Goal: Transaction & Acquisition: Purchase product/service

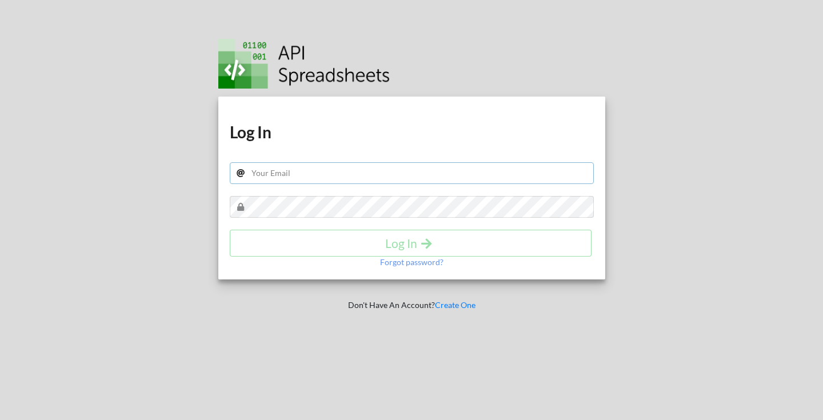
click at [341, 179] on input "text" at bounding box center [412, 173] width 364 height 22
type input "[EMAIL_ADDRESS][DOMAIN_NAME]"
click at [330, 238] on h4 "Log In" at bounding box center [411, 243] width 338 height 14
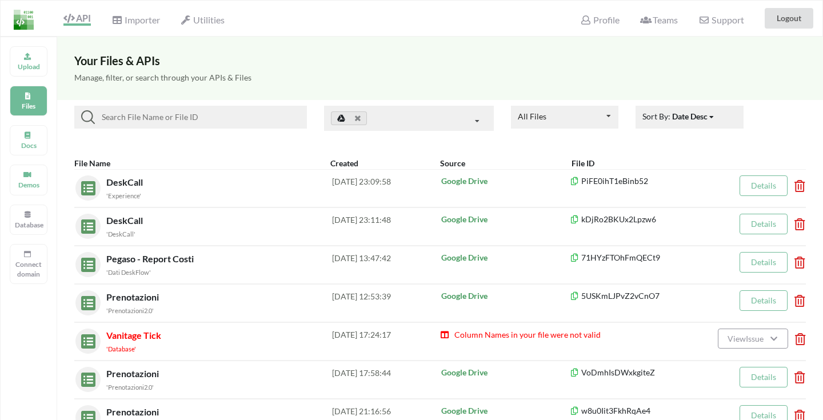
click at [202, 123] on input at bounding box center [198, 117] width 207 height 14
click at [38, 67] on p "Upload" at bounding box center [28, 67] width 27 height 10
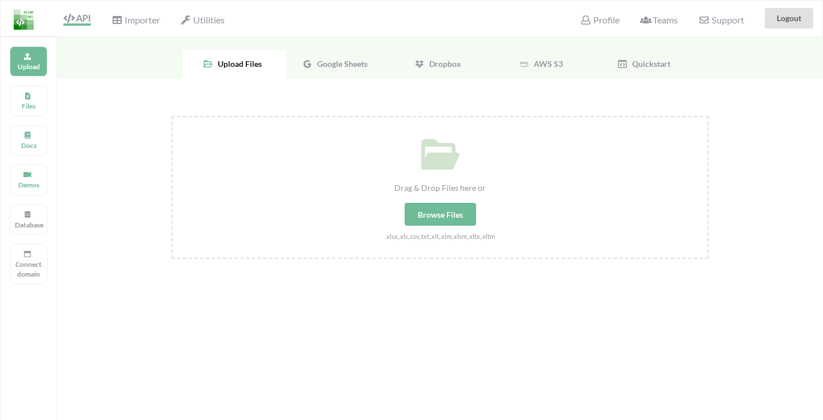
click at [362, 65] on span "Google Sheets" at bounding box center [340, 64] width 55 height 10
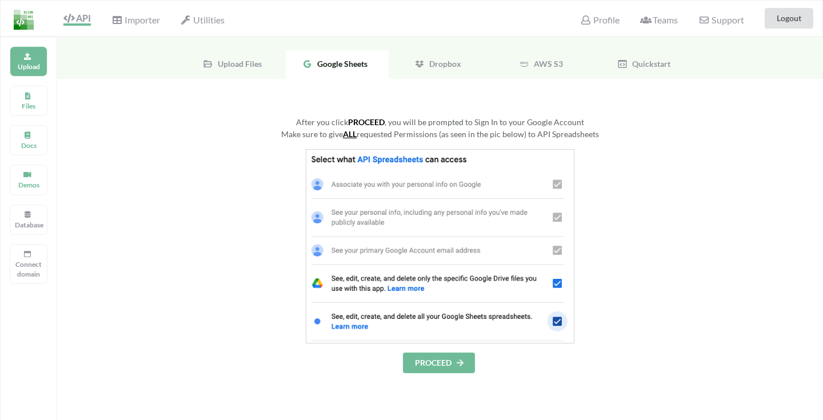
click at [439, 363] on button "PROCEED" at bounding box center [439, 363] width 72 height 21
click at [470, 129] on div "Make sure to give ALL requested Permissions (as seen in the pic below) to API S…" at bounding box center [439, 134] width 537 height 12
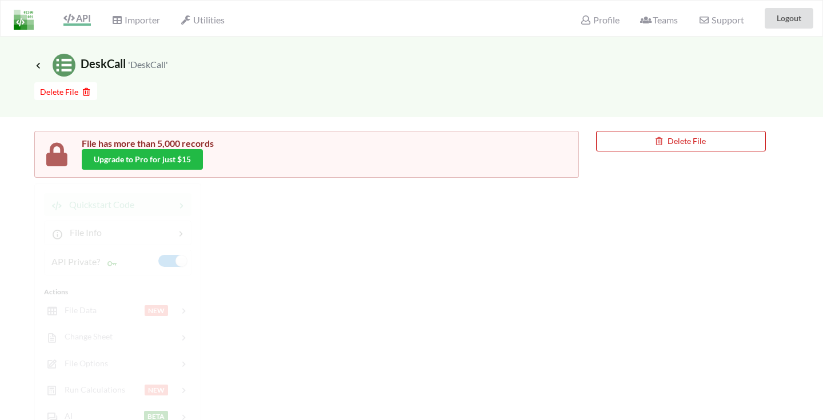
click at [643, 145] on button "Delete File" at bounding box center [681, 141] width 170 height 21
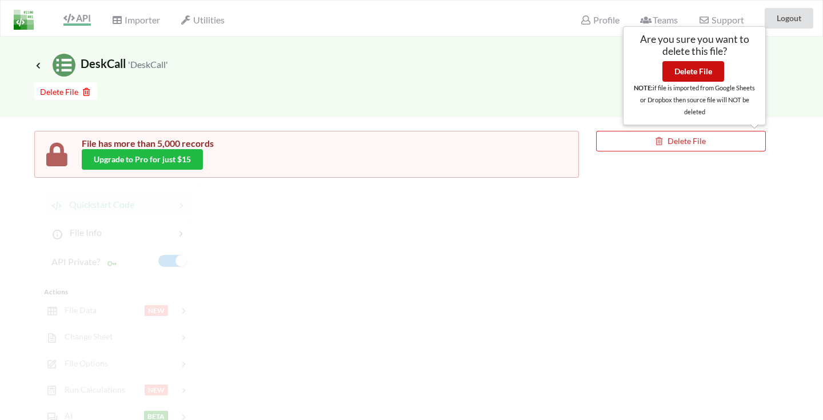
click at [702, 62] on button "Delete File" at bounding box center [693, 71] width 62 height 21
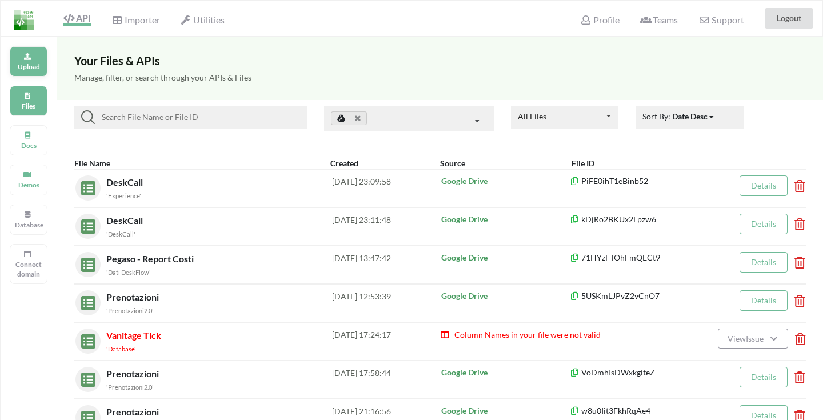
click at [18, 50] on div "Upload" at bounding box center [29, 61] width 38 height 30
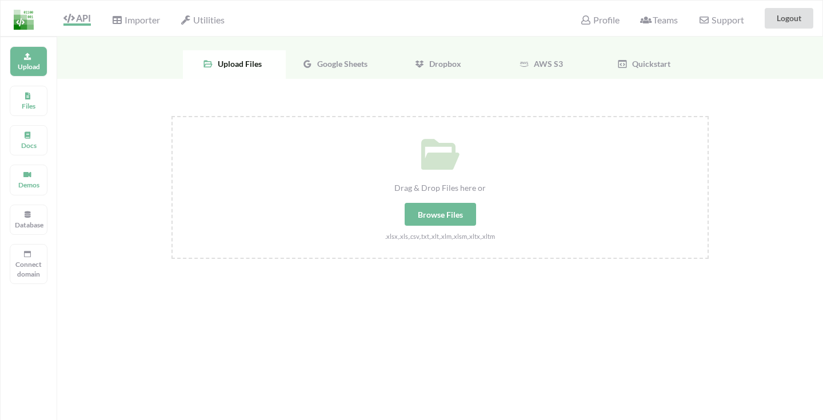
click at [318, 65] on span "Google Sheets" at bounding box center [340, 64] width 55 height 10
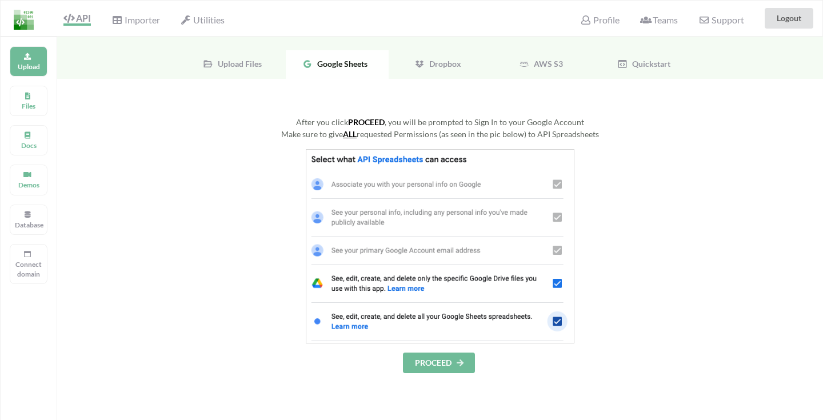
click at [445, 367] on button "PROCEED" at bounding box center [439, 363] width 72 height 21
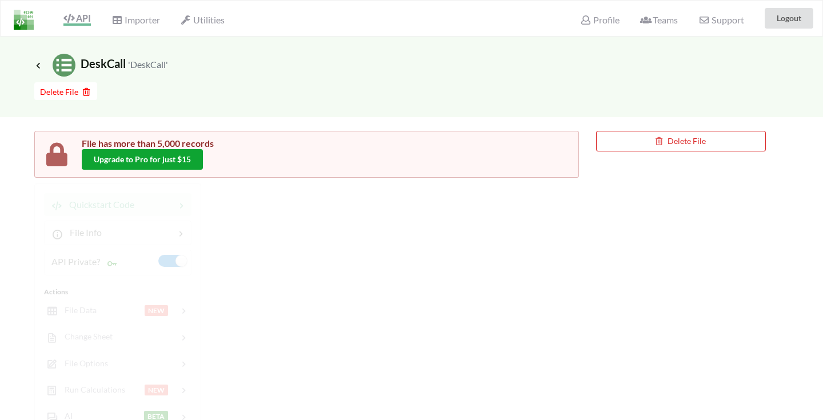
click at [170, 167] on button "Upgrade to Pro for just $15" at bounding box center [142, 159] width 121 height 21
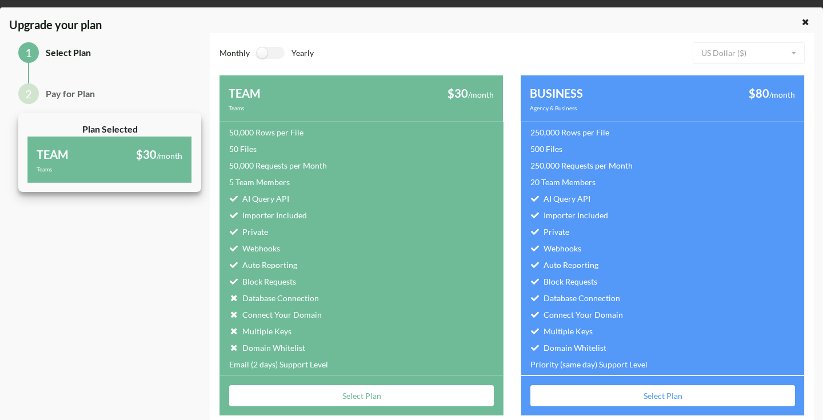
scroll to position [39, 0]
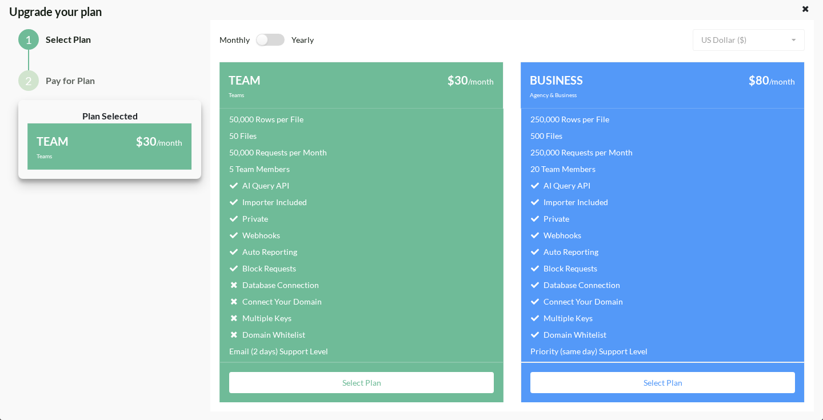
click at [261, 37] on label at bounding box center [271, 40] width 28 height 12
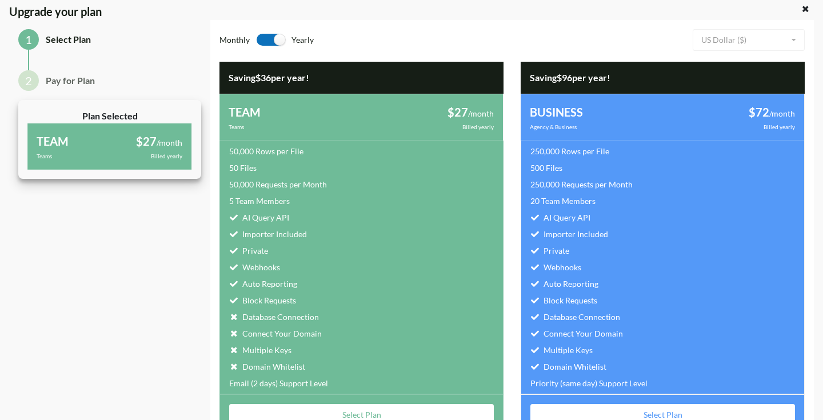
scroll to position [71, 0]
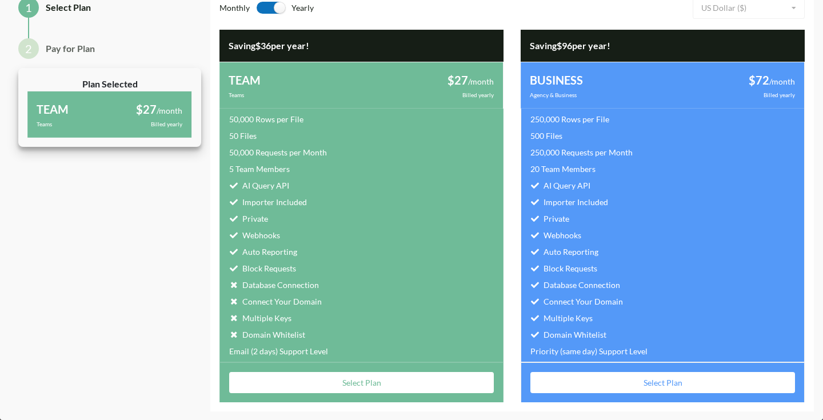
click at [275, 9] on label at bounding box center [271, 8] width 28 height 12
checkbox input "false"
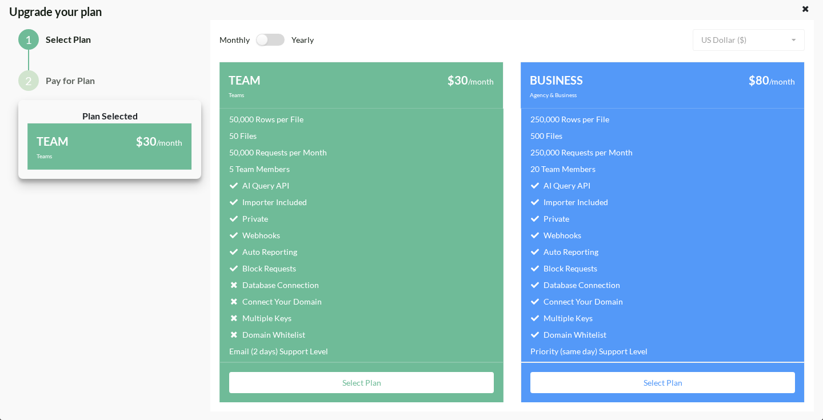
scroll to position [39, 0]
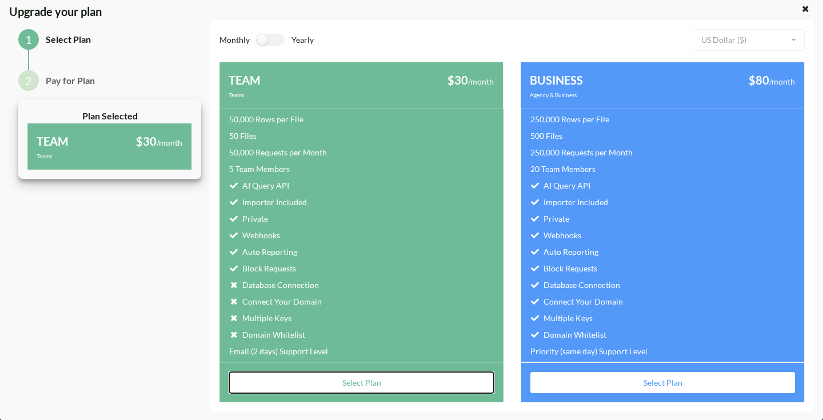
click at [377, 378] on button "Select Plan" at bounding box center [361, 382] width 265 height 21
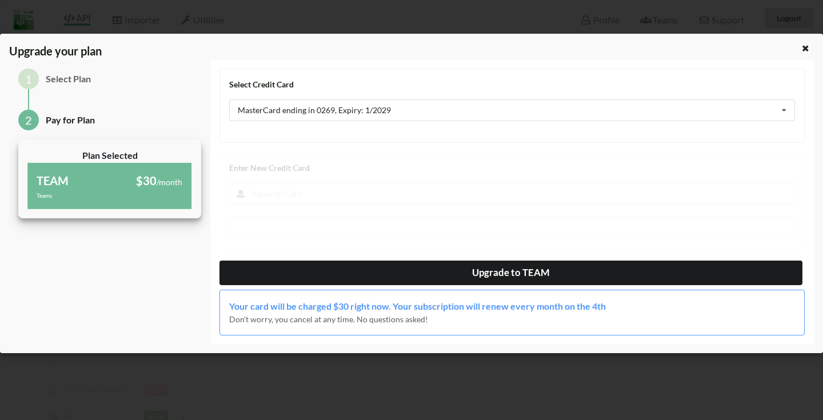
scroll to position [0, 0]
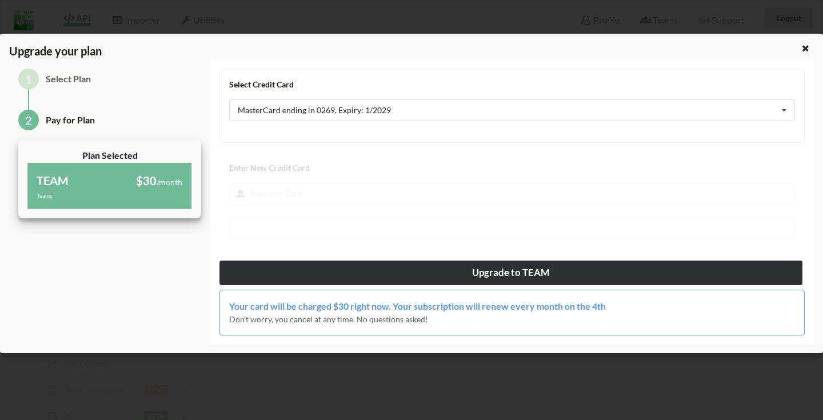
click at [469, 269] on button "Upgrade to TEAM" at bounding box center [510, 273] width 583 height 25
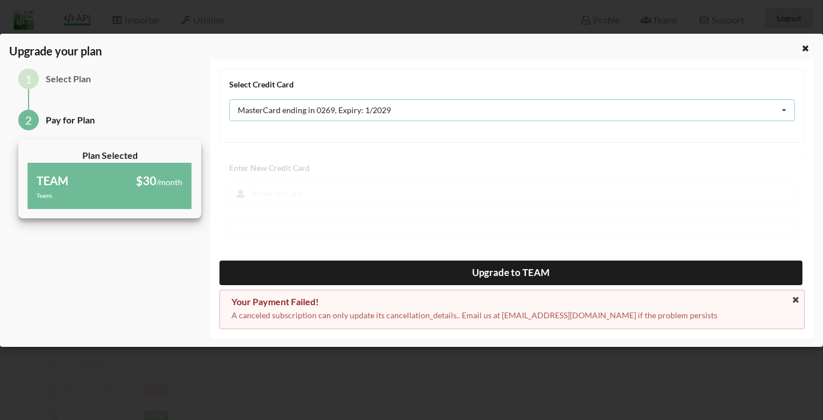
click at [483, 109] on div "MasterCard ending in 0269, Expiry: 1/2029 MasterCard ending in 0269, Expiry: 1/…" at bounding box center [512, 110] width 566 height 22
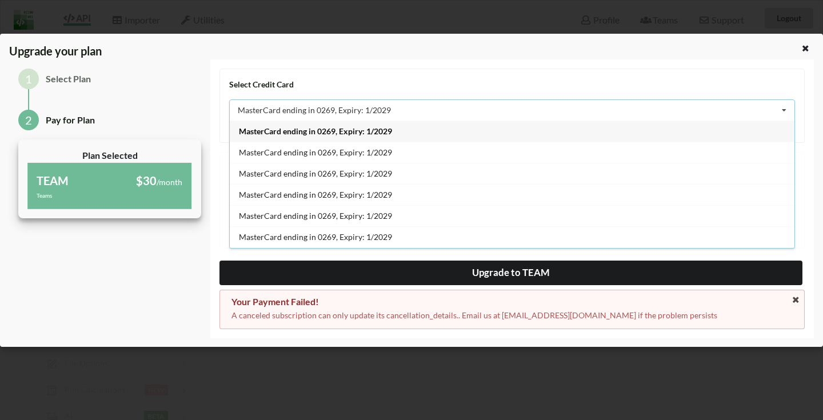
click at [216, 243] on div "Select Credit Card MasterCard ending in 0269, Expiry: 1/2029 MasterCard ending …" at bounding box center [511, 198] width 603 height 279
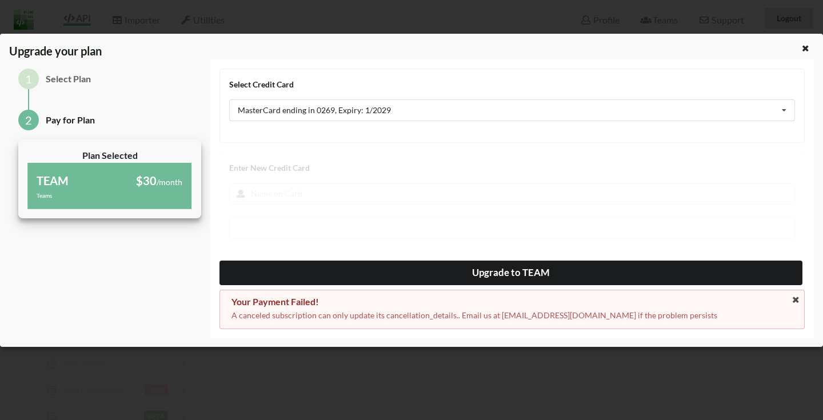
click at [315, 186] on div "Select Credit Card MasterCard ending in 0269, Expiry: 1/2029 MasterCard ending …" at bounding box center [511, 199] width 585 height 261
click at [791, 302] on icon at bounding box center [796, 300] width 10 height 8
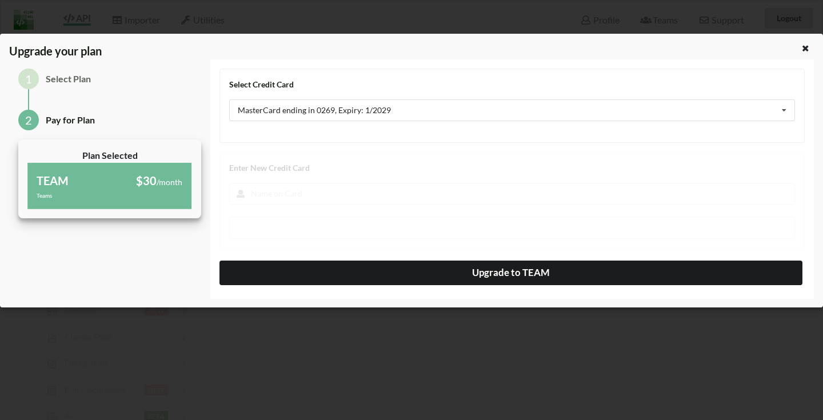
click at [277, 212] on div "Select Credit Card MasterCard ending in 0269, Expiry: 1/2029 MasterCard ending …" at bounding box center [511, 177] width 585 height 217
click at [294, 188] on div "Select Credit Card MasterCard ending in 0269, Expiry: 1/2029 MasterCard ending …" at bounding box center [511, 177] width 585 height 217
click at [675, 105] on div "MasterCard ending in 0269, Expiry: 1/2029 MasterCard ending in 0269, Expiry: 1/…" at bounding box center [512, 110] width 566 height 22
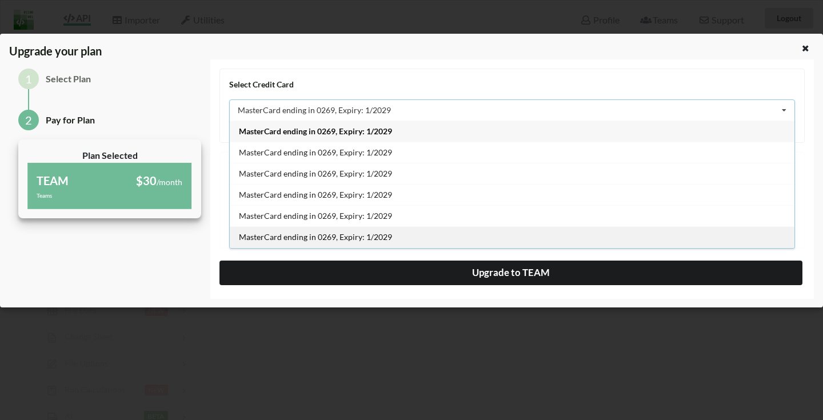
click at [462, 226] on div "MasterCard ending in 0269, Expiry: 1/2029" at bounding box center [512, 236] width 565 height 21
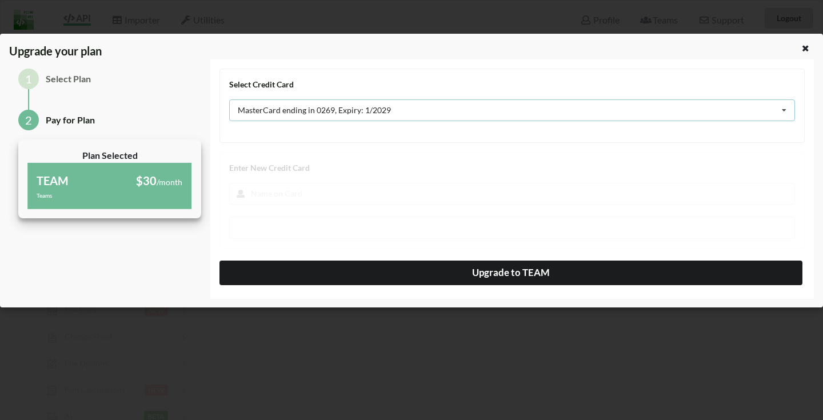
click at [459, 107] on div "MasterCard ending in 0269, Expiry: 1/2029 MasterCard ending in 0269, Expiry: 1/…" at bounding box center [512, 110] width 566 height 22
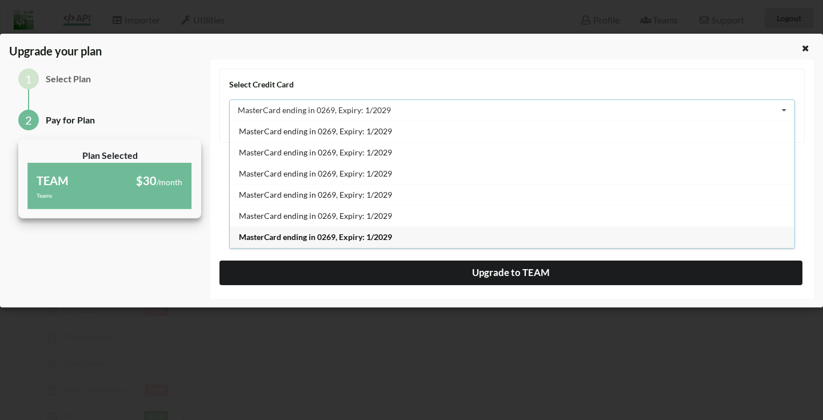
click at [427, 230] on div "MasterCard ending in 0269, Expiry: 1/2029" at bounding box center [512, 236] width 565 height 21
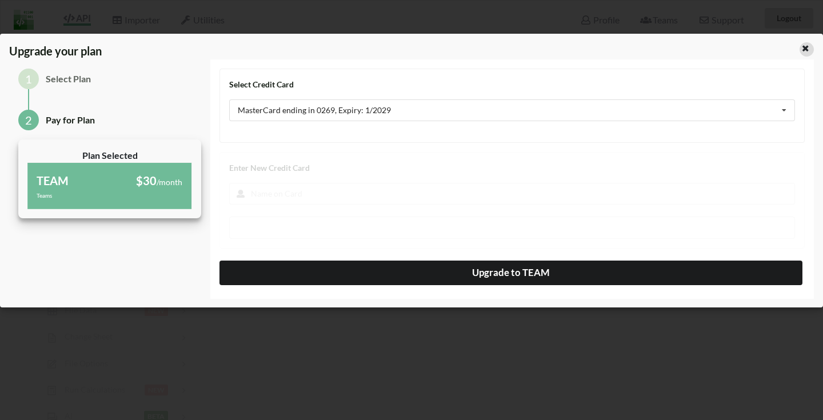
click at [803, 47] on icon at bounding box center [806, 47] width 10 height 8
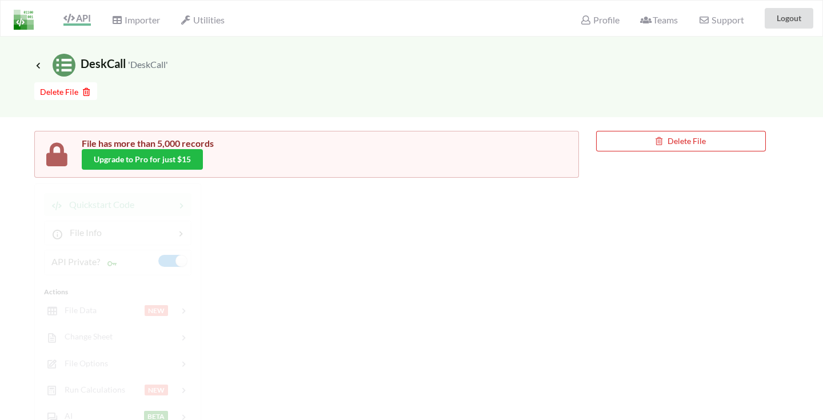
drag, startPoint x: 603, startPoint y: 17, endPoint x: 594, endPoint y: 1, distance: 18.4
click at [581, 0] on html "API Importer Utilities Profile Teams Support Logout Icon Link DeskCall 'DeskCal…" at bounding box center [411, 210] width 823 height 420
click at [596, 15] on span "Profile" at bounding box center [599, 21] width 39 height 14
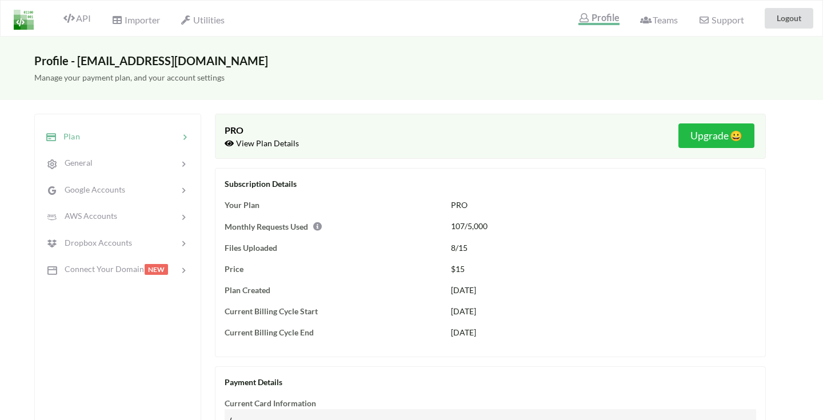
scroll to position [27, 0]
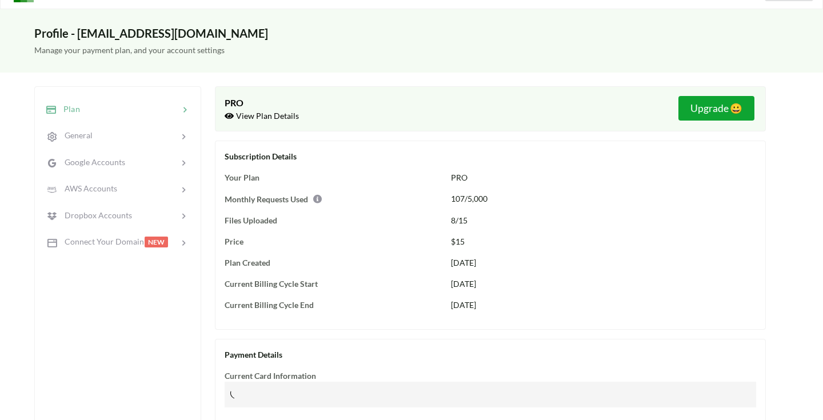
click at [701, 113] on h5 "Upgrade 😀" at bounding box center [716, 108] width 52 height 12
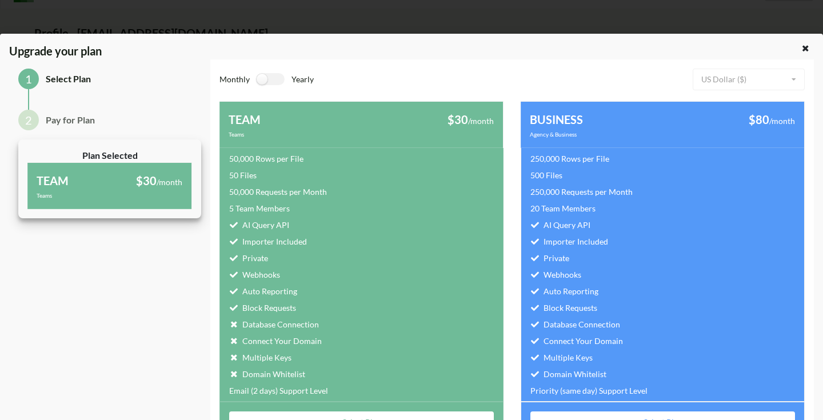
scroll to position [39, 0]
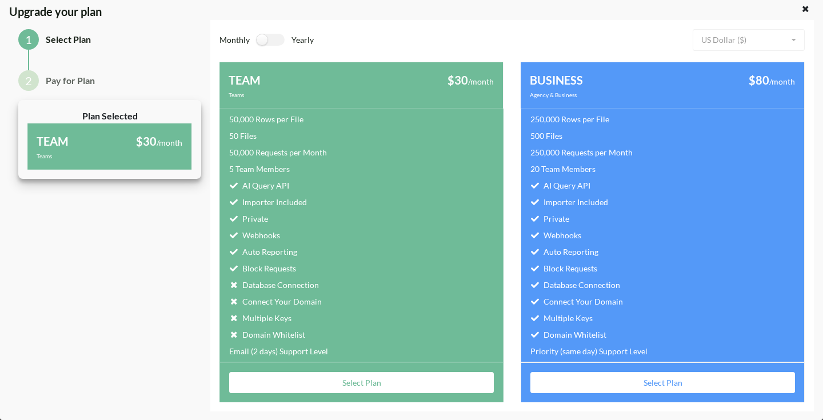
click at [397, 371] on div "Select Plan" at bounding box center [361, 382] width 284 height 40
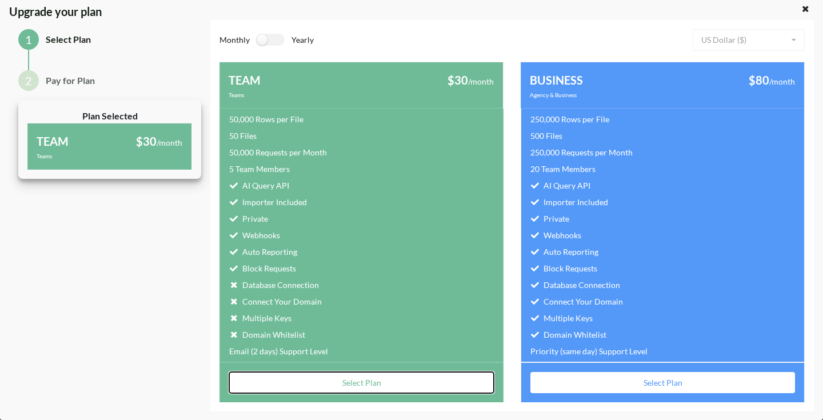
click at [397, 379] on button "Select Plan" at bounding box center [361, 382] width 265 height 21
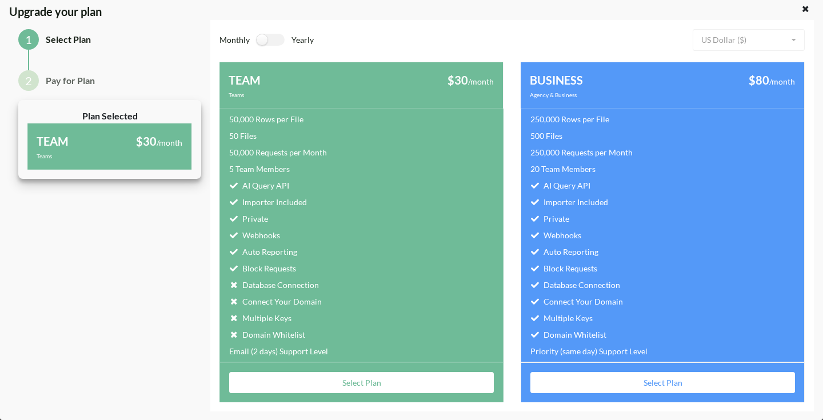
scroll to position [0, 0]
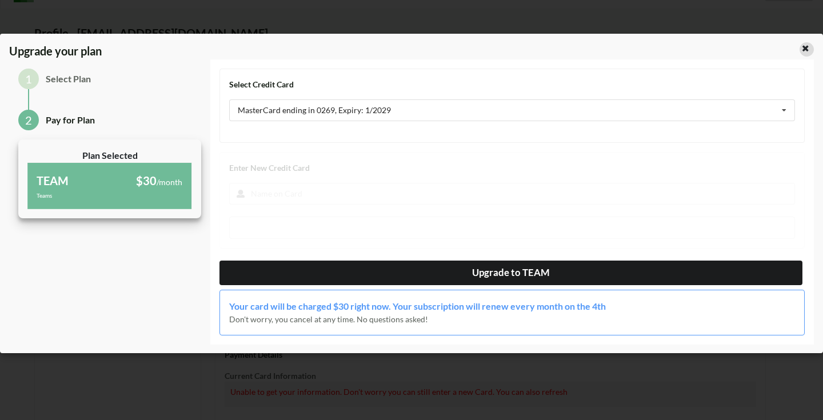
click at [807, 48] on icon at bounding box center [806, 47] width 10 height 8
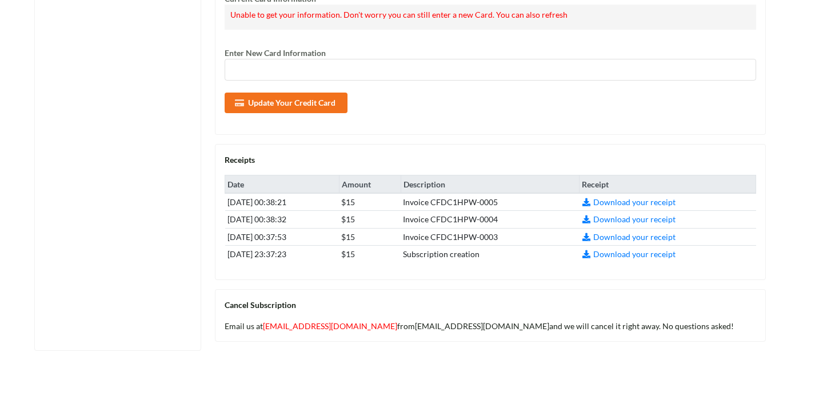
scroll to position [436, 0]
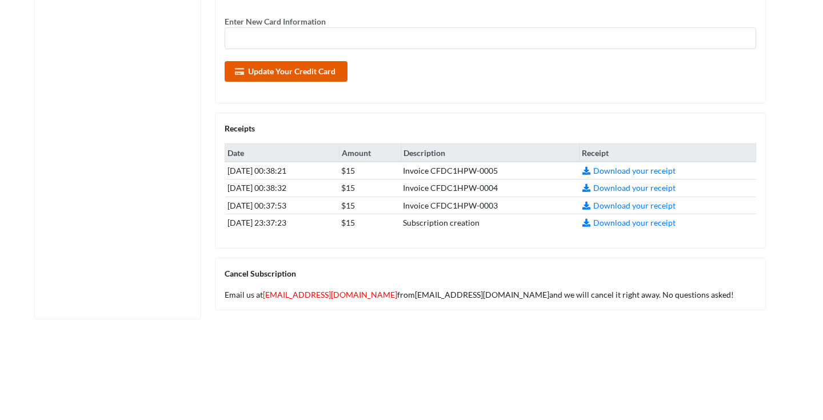
click at [282, 70] on button "Update Your Credit Card" at bounding box center [286, 71] width 123 height 21
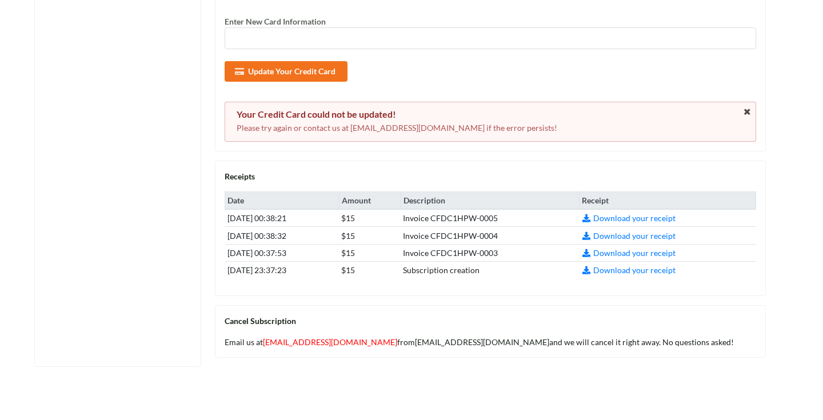
click at [338, 33] on div at bounding box center [490, 38] width 531 height 22
click at [311, 47] on div at bounding box center [490, 38] width 531 height 22
click at [502, 65] on div "Update Your Credit Card" at bounding box center [490, 71] width 531 height 21
click at [605, 79] on div "Update Your Credit Card" at bounding box center [490, 71] width 531 height 21
click at [323, 76] on button "Update Your Credit Card" at bounding box center [286, 71] width 123 height 21
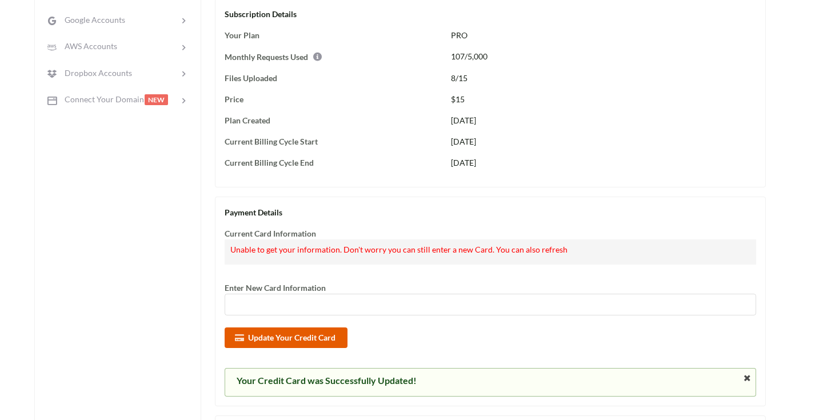
scroll to position [0, 0]
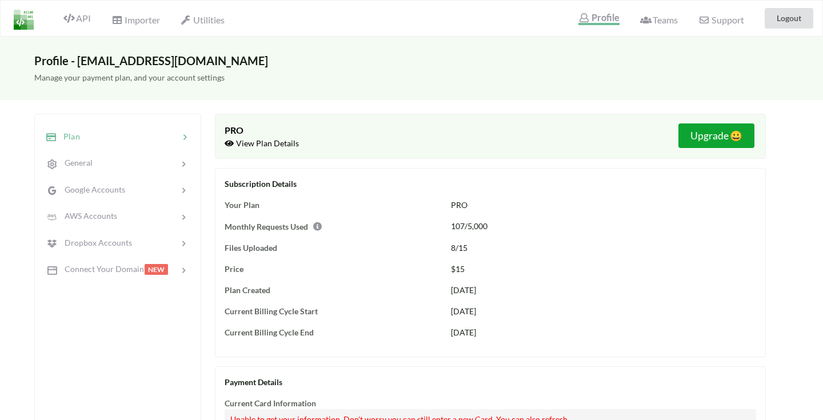
click at [709, 131] on h5 "Upgrade 😀" at bounding box center [716, 136] width 52 height 12
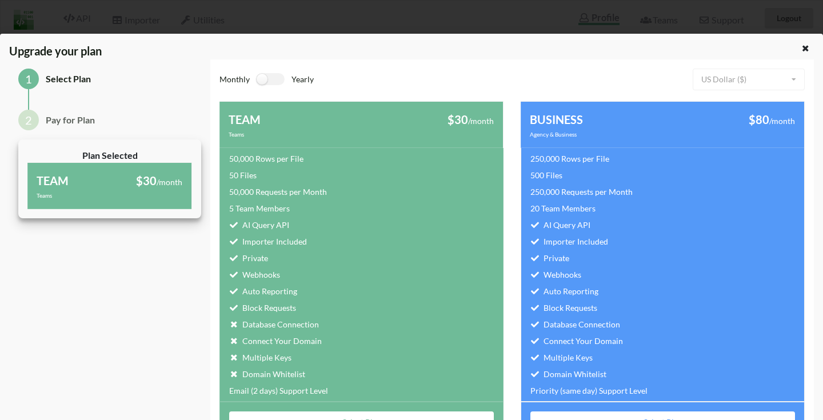
scroll to position [39, 0]
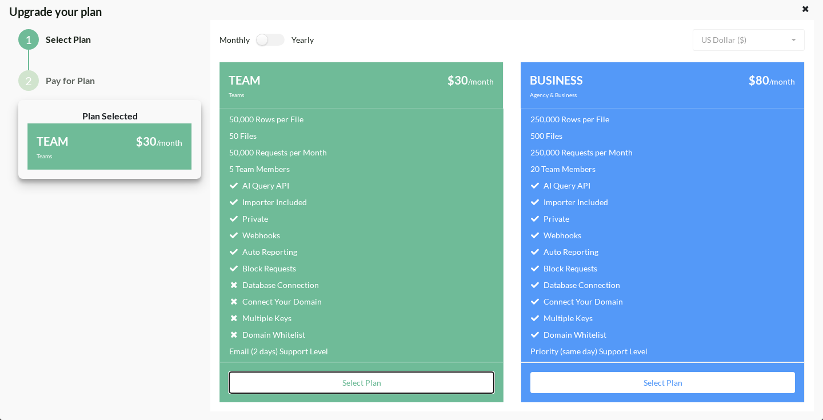
click at [398, 388] on button "Select Plan" at bounding box center [361, 382] width 265 height 21
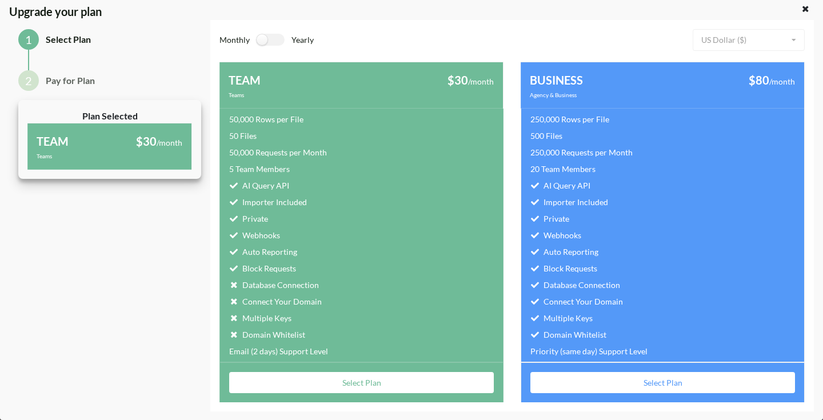
scroll to position [0, 0]
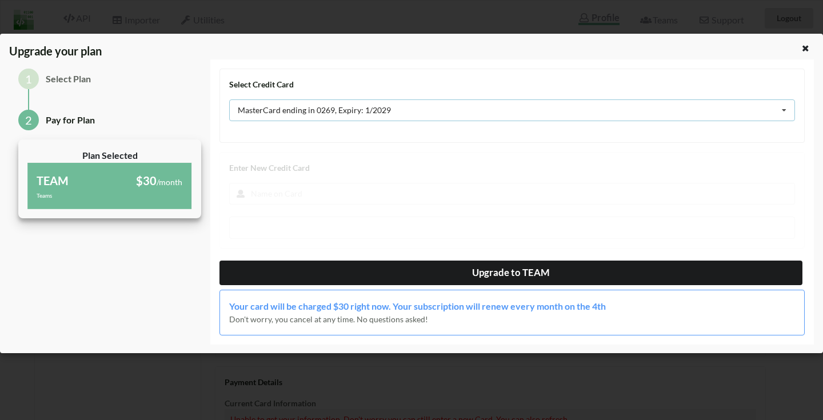
click at [432, 109] on div "MasterCard ending in 0269, Expiry: 1/2029 MasterCard ending in 0269, Expiry: 1/…" at bounding box center [512, 110] width 566 height 22
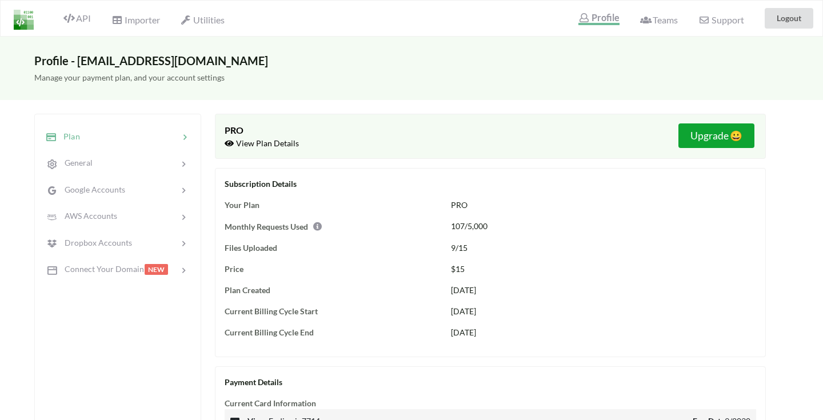
click at [697, 140] on h5 "Upgrade 😀" at bounding box center [716, 136] width 52 height 12
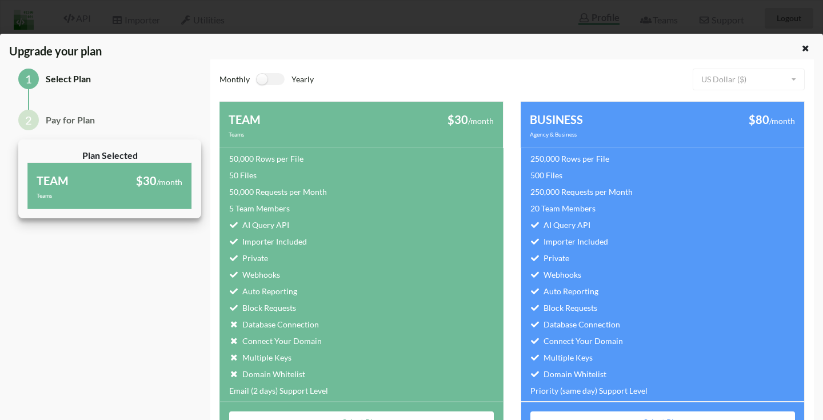
scroll to position [39, 0]
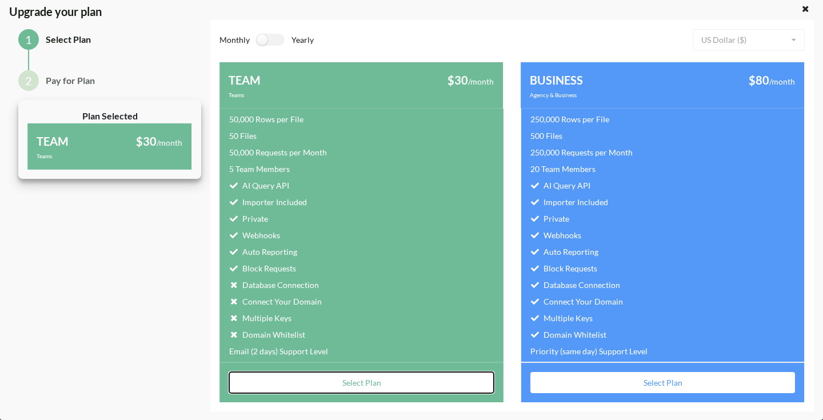
click at [374, 381] on button "Select Plan" at bounding box center [361, 382] width 265 height 21
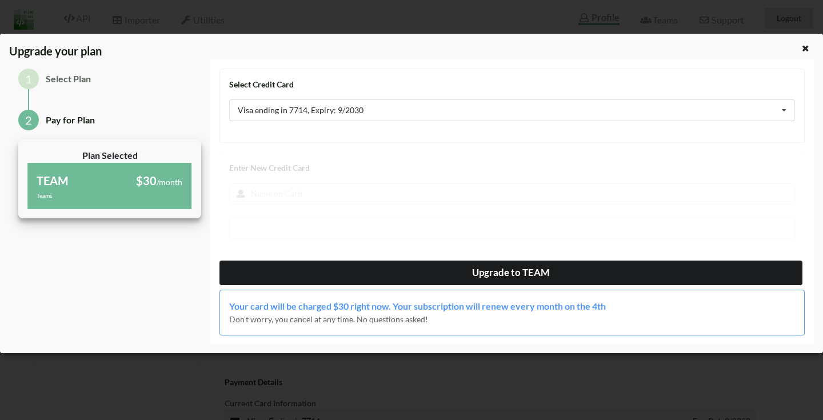
scroll to position [0, 0]
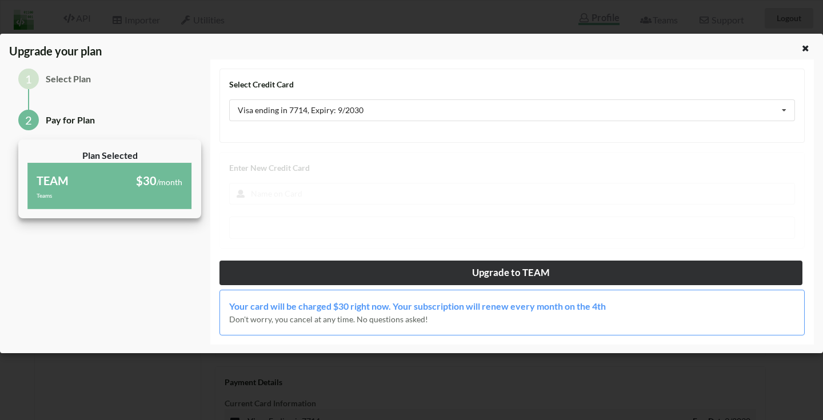
click at [443, 266] on button "Upgrade to TEAM" at bounding box center [510, 273] width 583 height 25
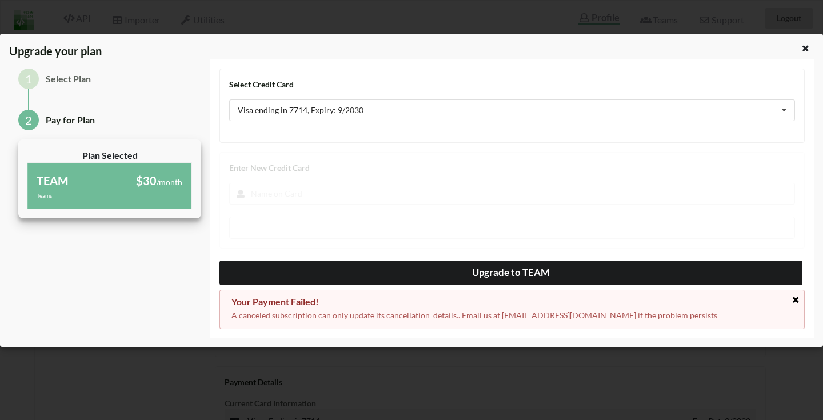
click at [796, 301] on icon at bounding box center [796, 300] width 10 height 8
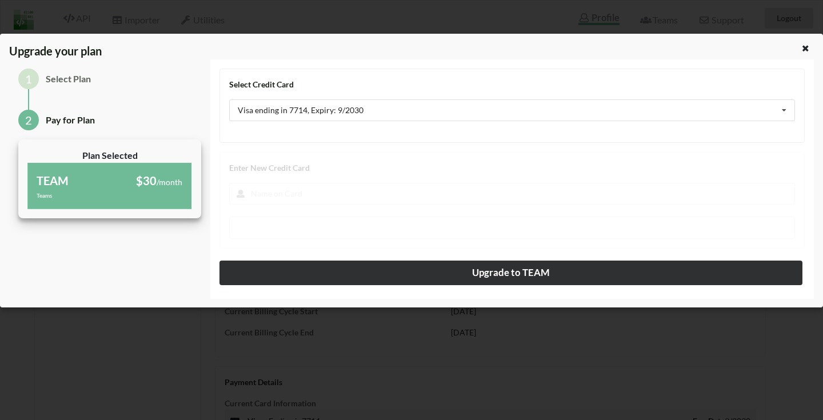
click at [617, 270] on button "Upgrade to TEAM" at bounding box center [510, 273] width 583 height 25
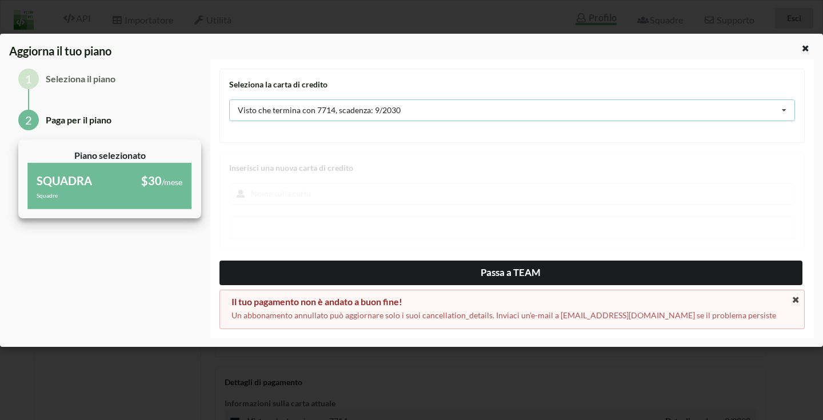
click at [617, 111] on div "Visto che termina con 7714, scadenza: 9/2030 Visto che termina con 7714, scaden…" at bounding box center [512, 110] width 566 height 22
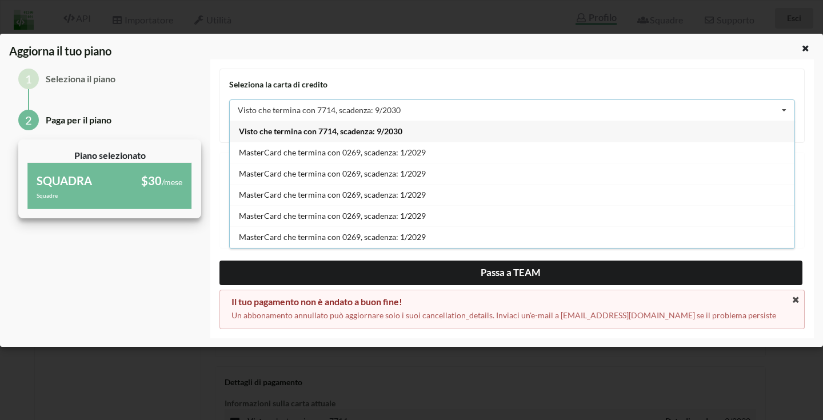
click at [575, 130] on div "Visto che termina con 7714, scadenza: 9/2030" at bounding box center [512, 131] width 565 height 21
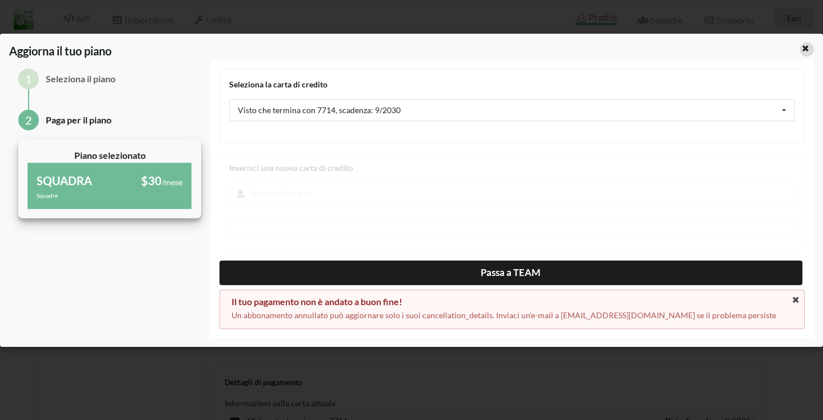
click at [800, 49] on div at bounding box center [806, 49] width 14 height 14
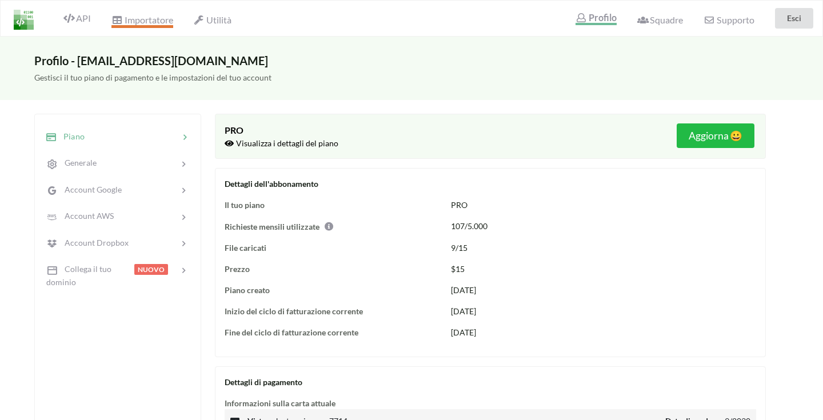
click at [168, 22] on font "Importatore" at bounding box center [149, 19] width 49 height 11
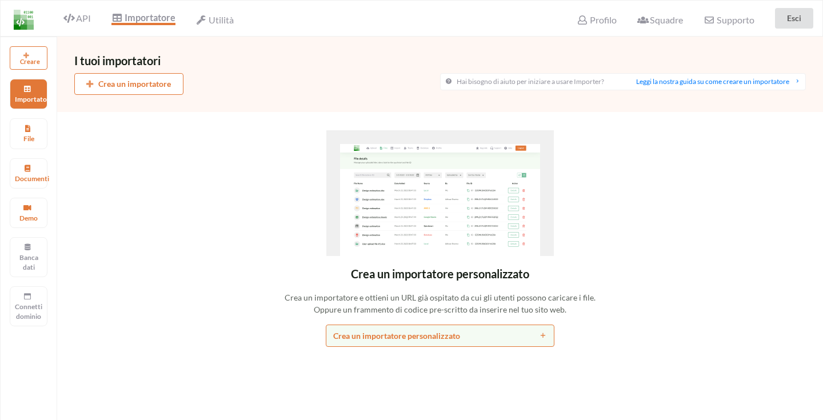
click at [87, 12] on div "API" at bounding box center [72, 18] width 51 height 22
click at [87, 19] on font "API" at bounding box center [83, 18] width 15 height 11
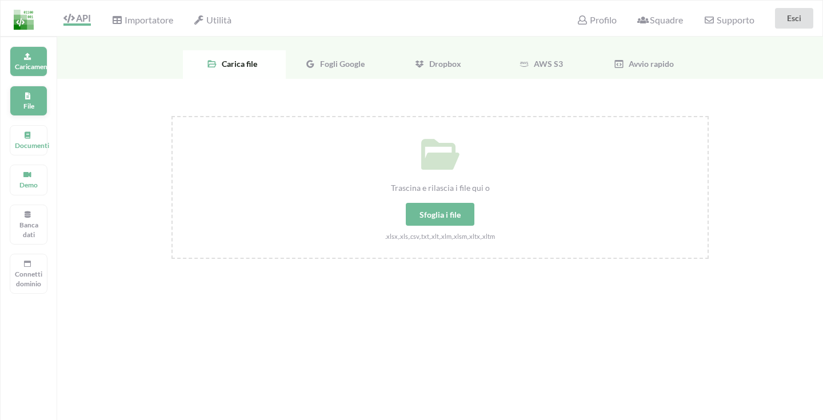
click at [42, 97] on div "File" at bounding box center [29, 101] width 38 height 30
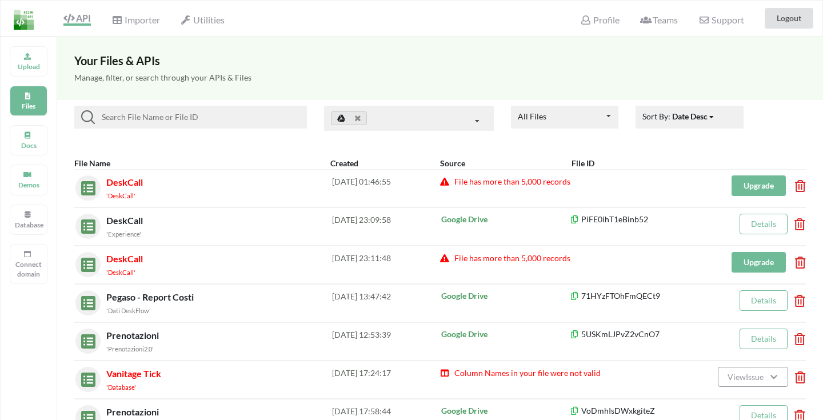
click at [284, 83] on div "Manage, filter, or search through your APIs & Files" at bounding box center [440, 83] width 766 height 33
click at [750, 187] on button "Upgrade" at bounding box center [758, 185] width 54 height 21
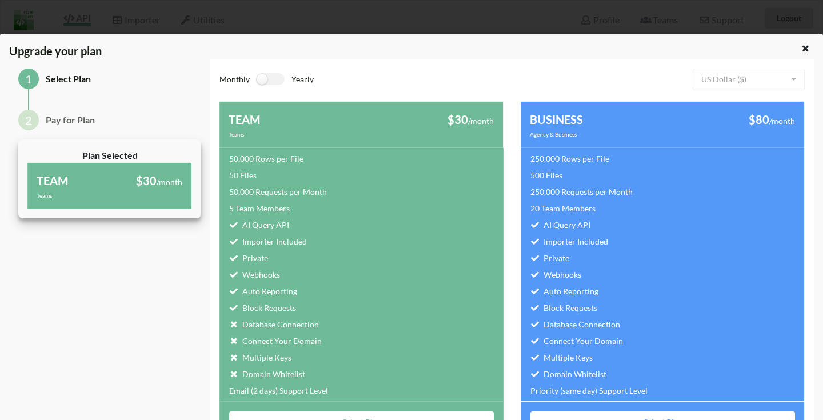
scroll to position [39, 0]
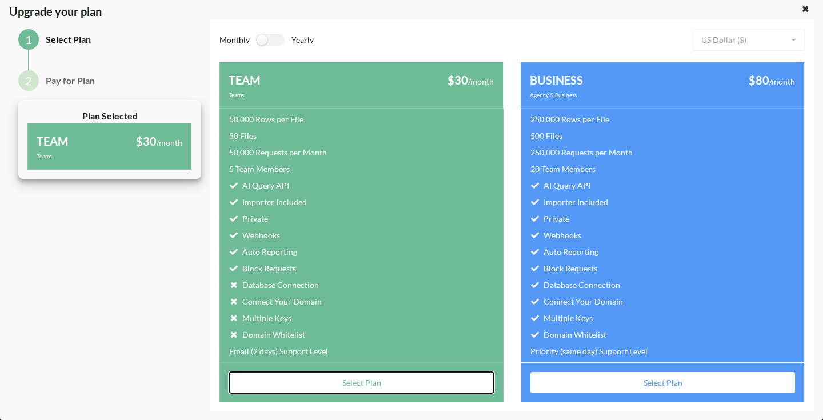
click at [407, 384] on button "Select Plan" at bounding box center [361, 382] width 265 height 21
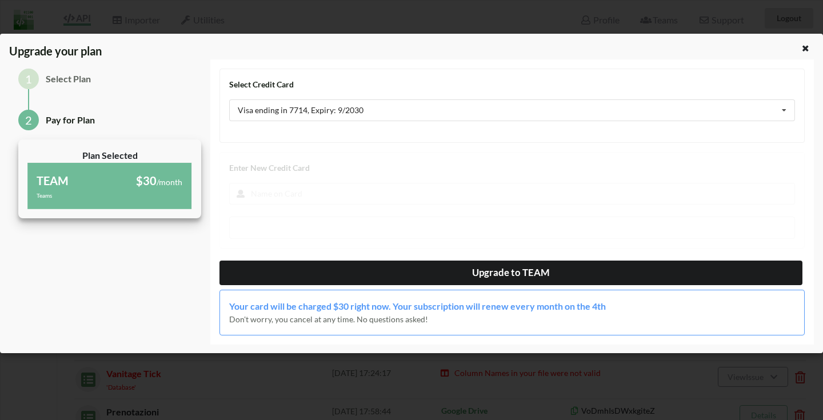
scroll to position [0, 0]
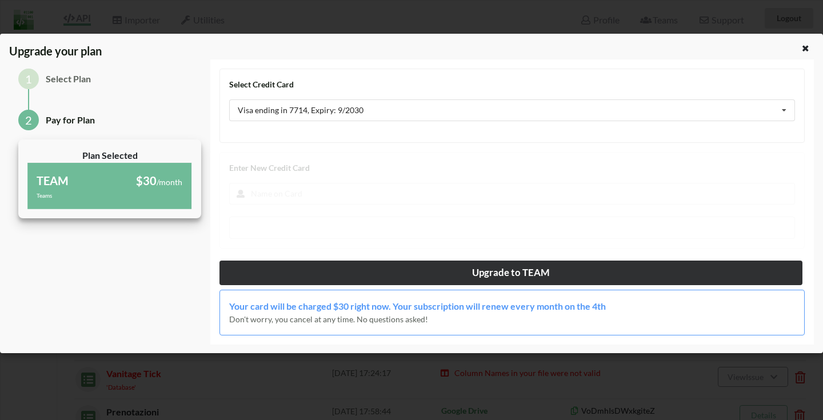
click at [424, 270] on button "Upgrade to TEAM" at bounding box center [510, 273] width 583 height 25
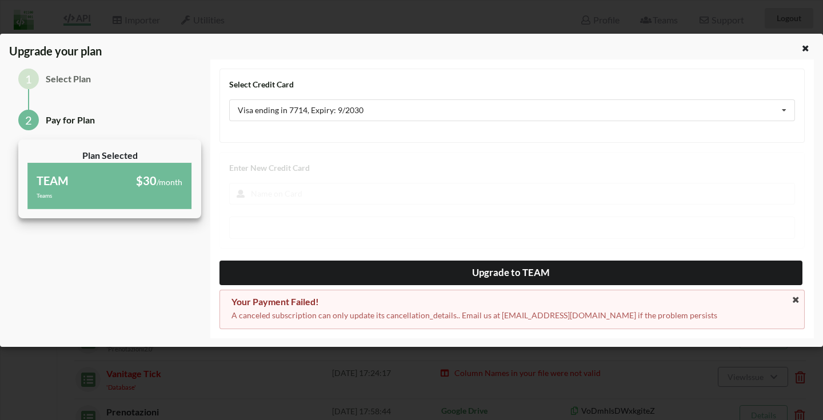
click at [795, 306] on div "Your Payment Failed! A canceled subscription can only update its cancellation_d…" at bounding box center [511, 309] width 585 height 39
click at [794, 302] on icon at bounding box center [796, 300] width 10 height 8
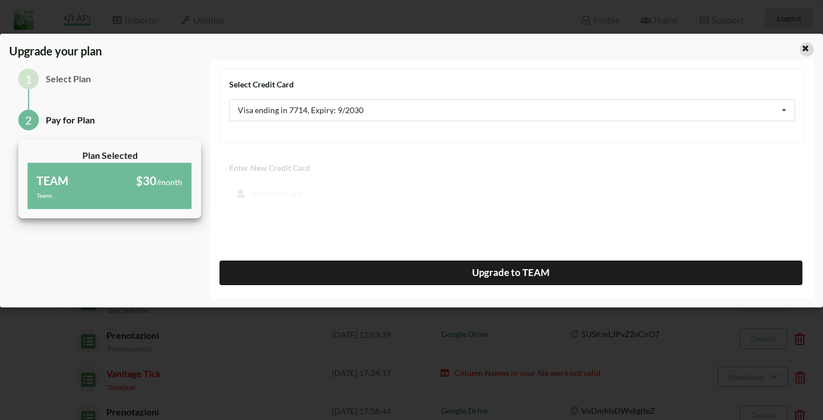
click at [807, 43] on icon at bounding box center [806, 47] width 10 height 8
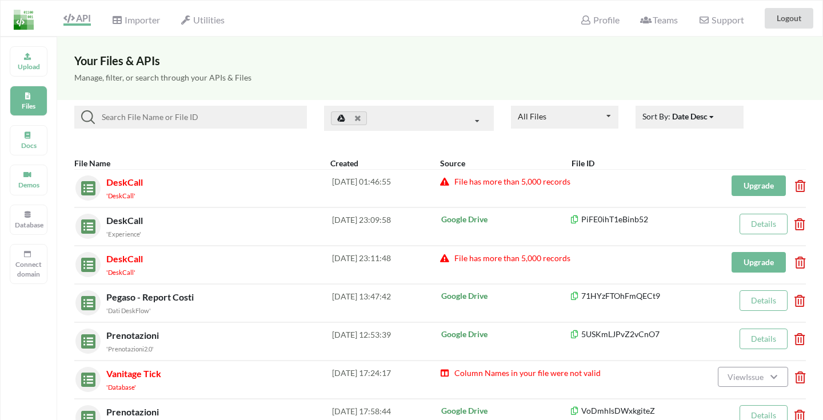
click at [771, 190] on button "Upgrade" at bounding box center [758, 185] width 54 height 21
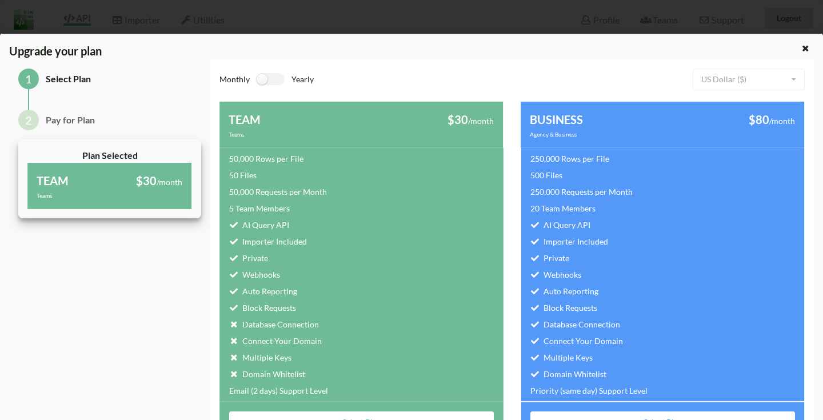
scroll to position [39, 0]
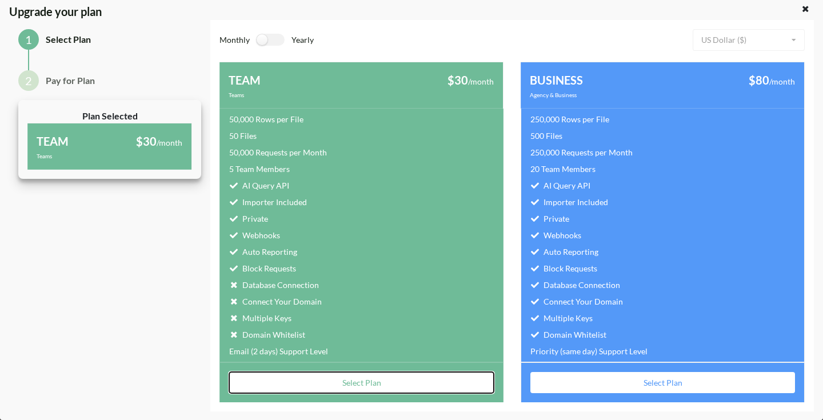
click at [410, 383] on button "Select Plan" at bounding box center [361, 382] width 265 height 21
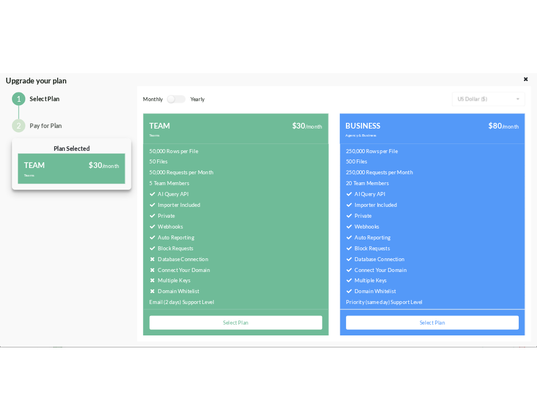
scroll to position [0, 0]
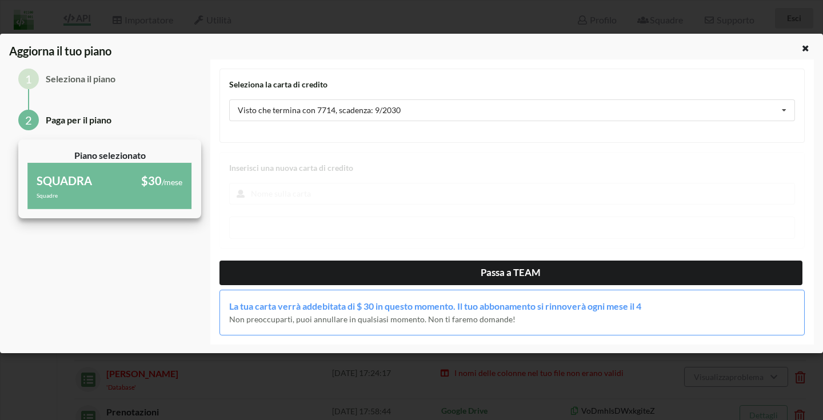
click at [498, 335] on div "Seleziona la carta di credito Visto che termina con 7714, scadenza: 9/2030 Vist…" at bounding box center [511, 201] width 603 height 285
click at [127, 174] on div "$30 /mese" at bounding box center [146, 180] width 73 height 17
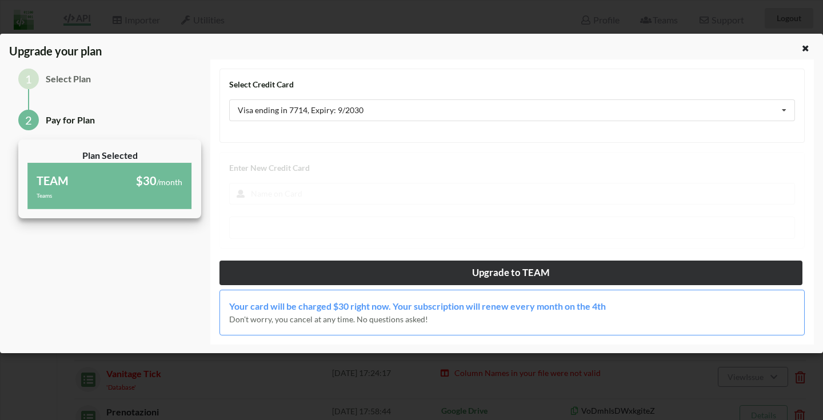
click at [414, 275] on button "Upgrade to TEAM" at bounding box center [510, 273] width 583 height 25
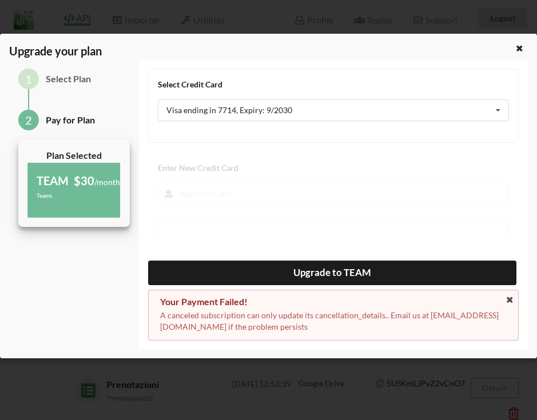
click at [409, 194] on div "Select Credit Card Visa ending in 7714, Expiry: 9/2030 Visa ending in 7714, Exp…" at bounding box center [333, 205] width 370 height 272
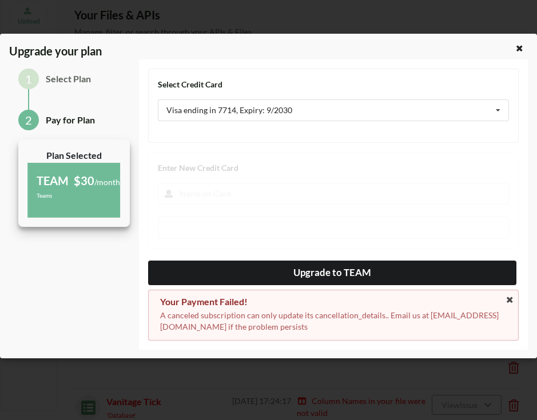
scroll to position [50, 0]
click at [513, 302] on icon at bounding box center [510, 300] width 10 height 8
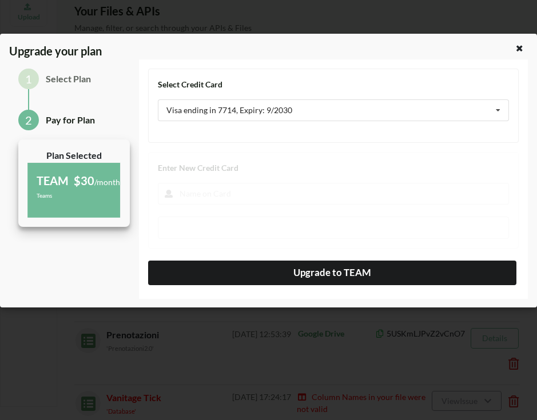
click at [518, 45] on icon at bounding box center [519, 47] width 10 height 8
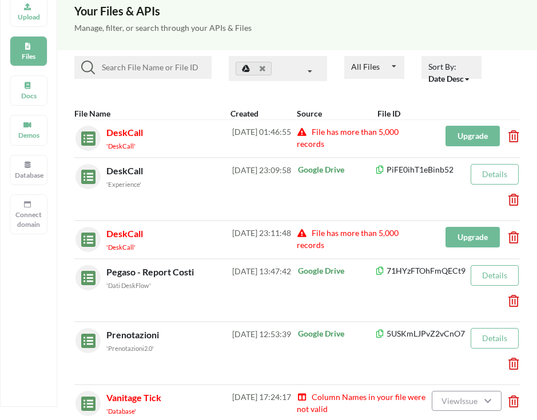
click at [469, 131] on button "Upgrade" at bounding box center [472, 136] width 54 height 21
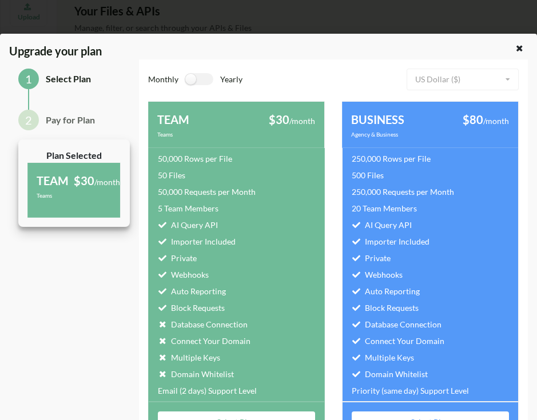
scroll to position [39, 0]
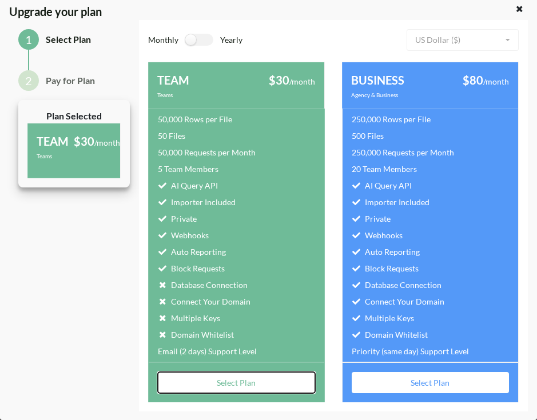
click at [266, 384] on button "Select Plan" at bounding box center [236, 382] width 157 height 21
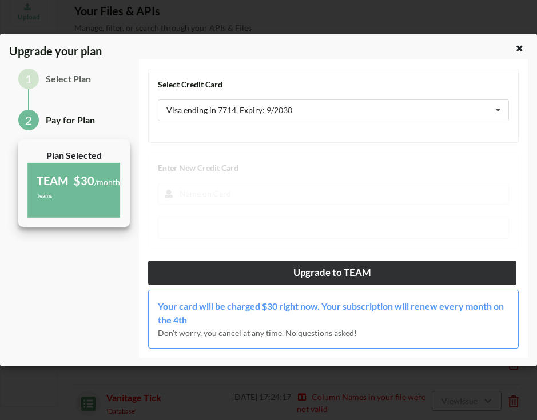
click at [465, 276] on button "Upgrade to TEAM" at bounding box center [332, 273] width 368 height 25
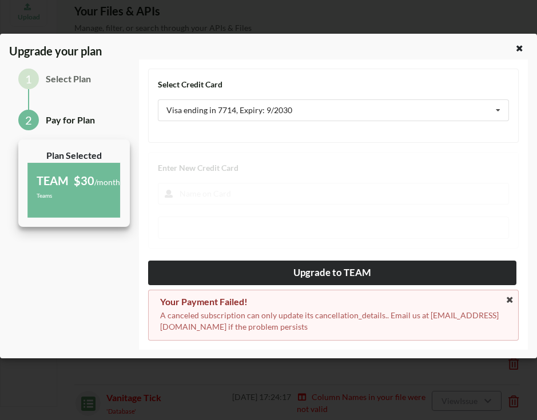
click at [345, 266] on button "Upgrade to TEAM" at bounding box center [332, 273] width 368 height 25
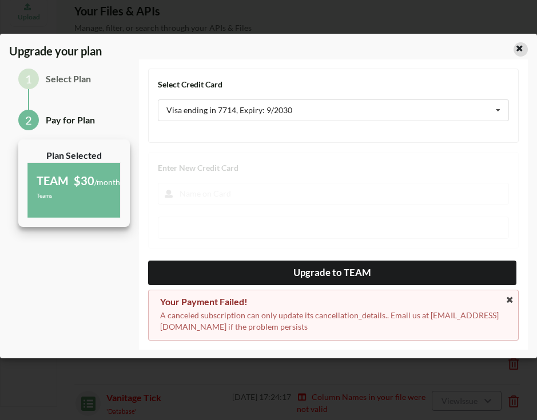
click at [521, 45] on icon at bounding box center [519, 47] width 10 height 8
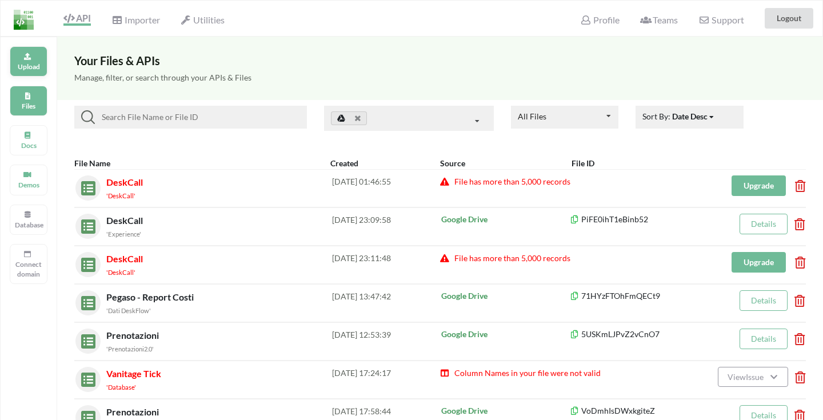
click at [27, 65] on p "Upload" at bounding box center [28, 67] width 27 height 10
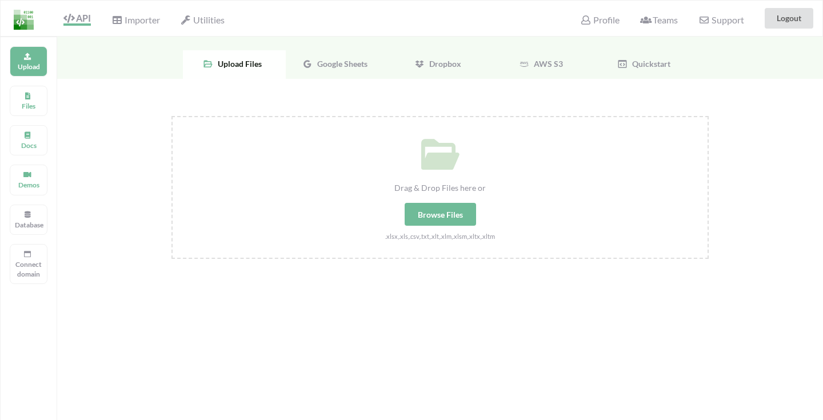
click at [334, 73] on div "Google Sheets" at bounding box center [337, 64] width 103 height 29
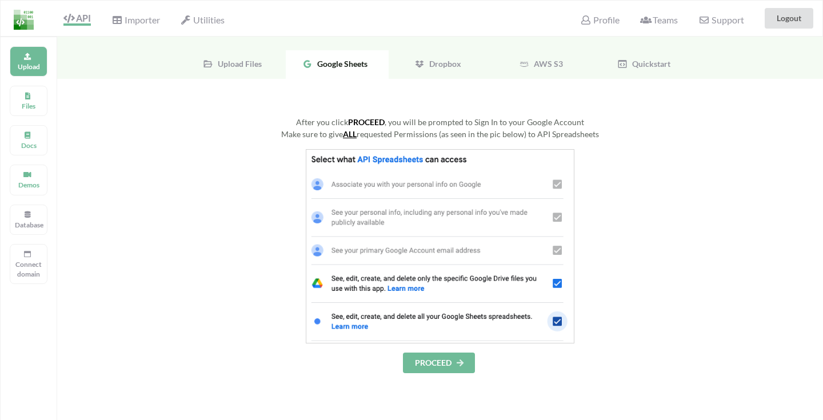
click at [450, 372] on button "PROCEED" at bounding box center [439, 363] width 72 height 21
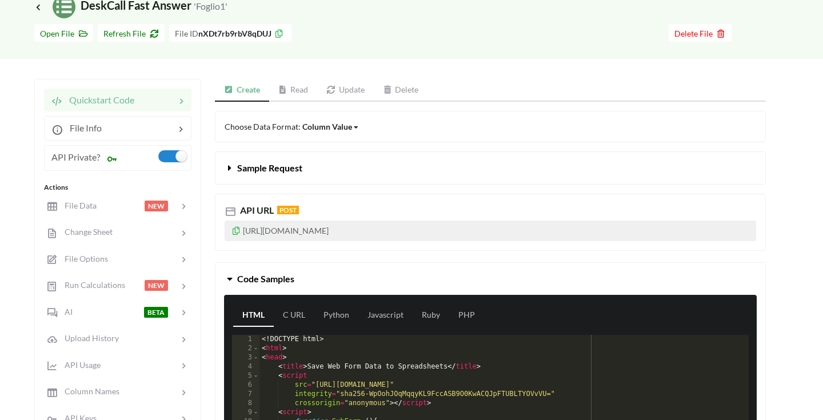
scroll to position [101, 0]
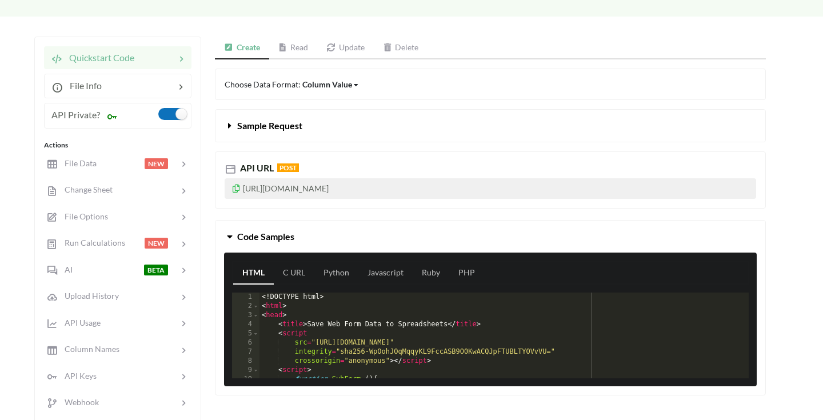
click at [175, 112] on label at bounding box center [172, 114] width 28 height 12
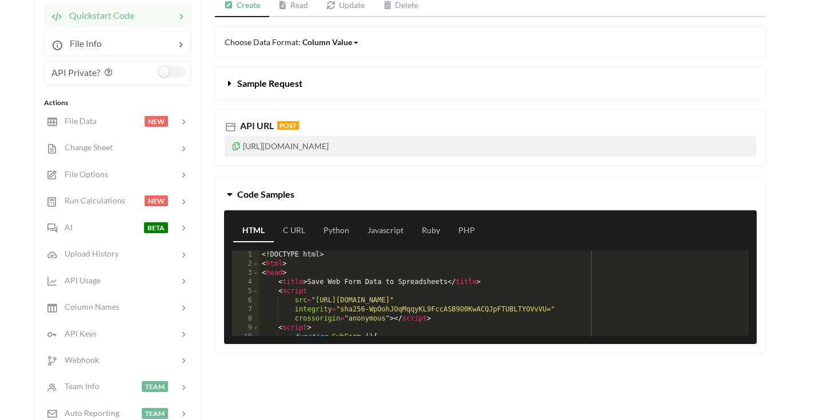
scroll to position [143, 0]
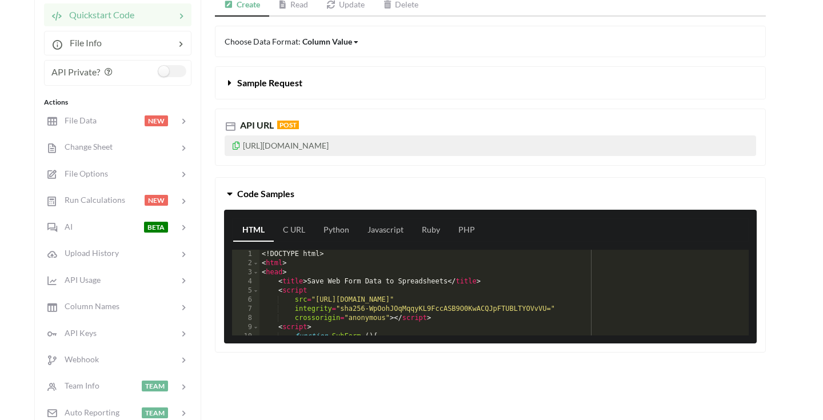
click at [333, 142] on p "https://api.apispreadsheets.com/data/nXDt7rb9rbV8qDUJ/" at bounding box center [490, 145] width 531 height 21
click at [299, 10] on link "Read" at bounding box center [293, 5] width 49 height 23
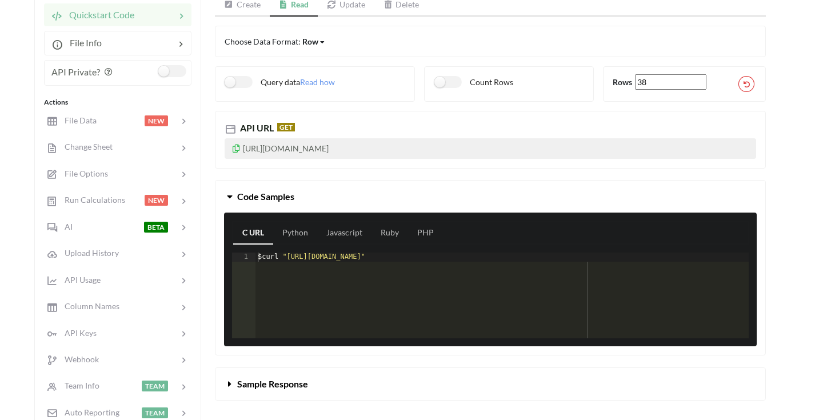
click at [405, 147] on p "https://api.apispreadsheets.com/data/nXDt7rb9rbV8qDUJ/" at bounding box center [490, 148] width 531 height 21
copy p "https://api.apispreadsheets.com/data/nXDt7rb9rbV8qDUJ/"
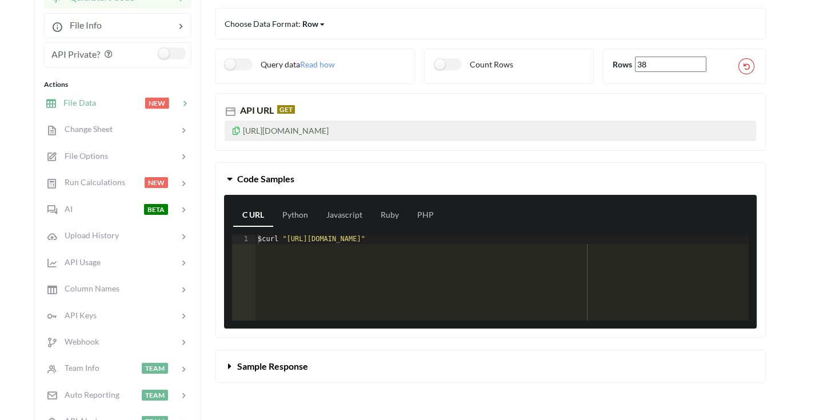
click at [153, 108] on span "NEW" at bounding box center [157, 103] width 24 height 11
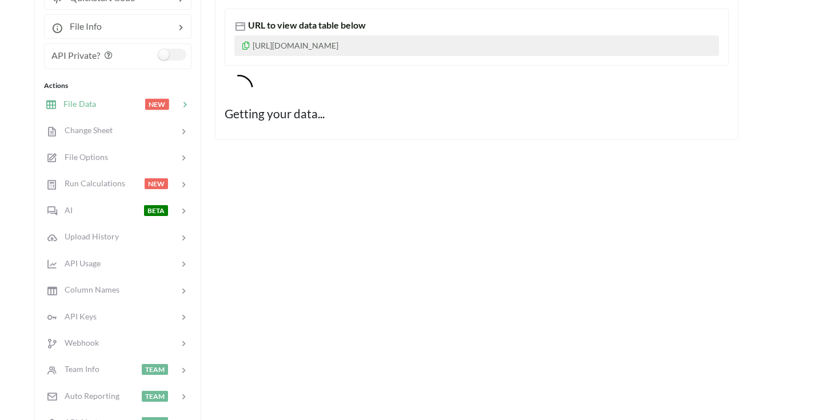
scroll to position [162, 0]
